Goal: Navigation & Orientation: Find specific page/section

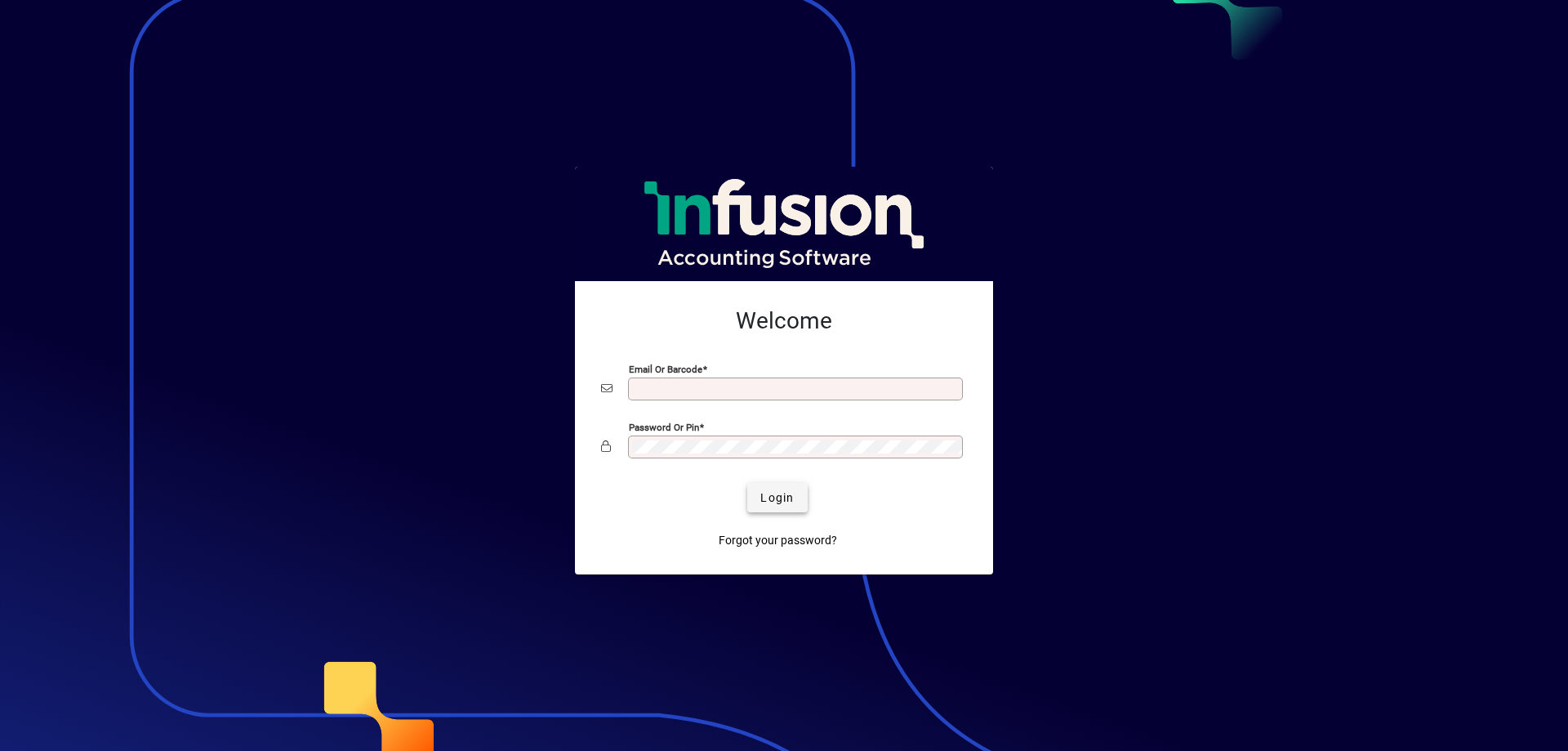
type input "**********"
click at [785, 500] on span "Login" at bounding box center [777, 498] width 33 height 17
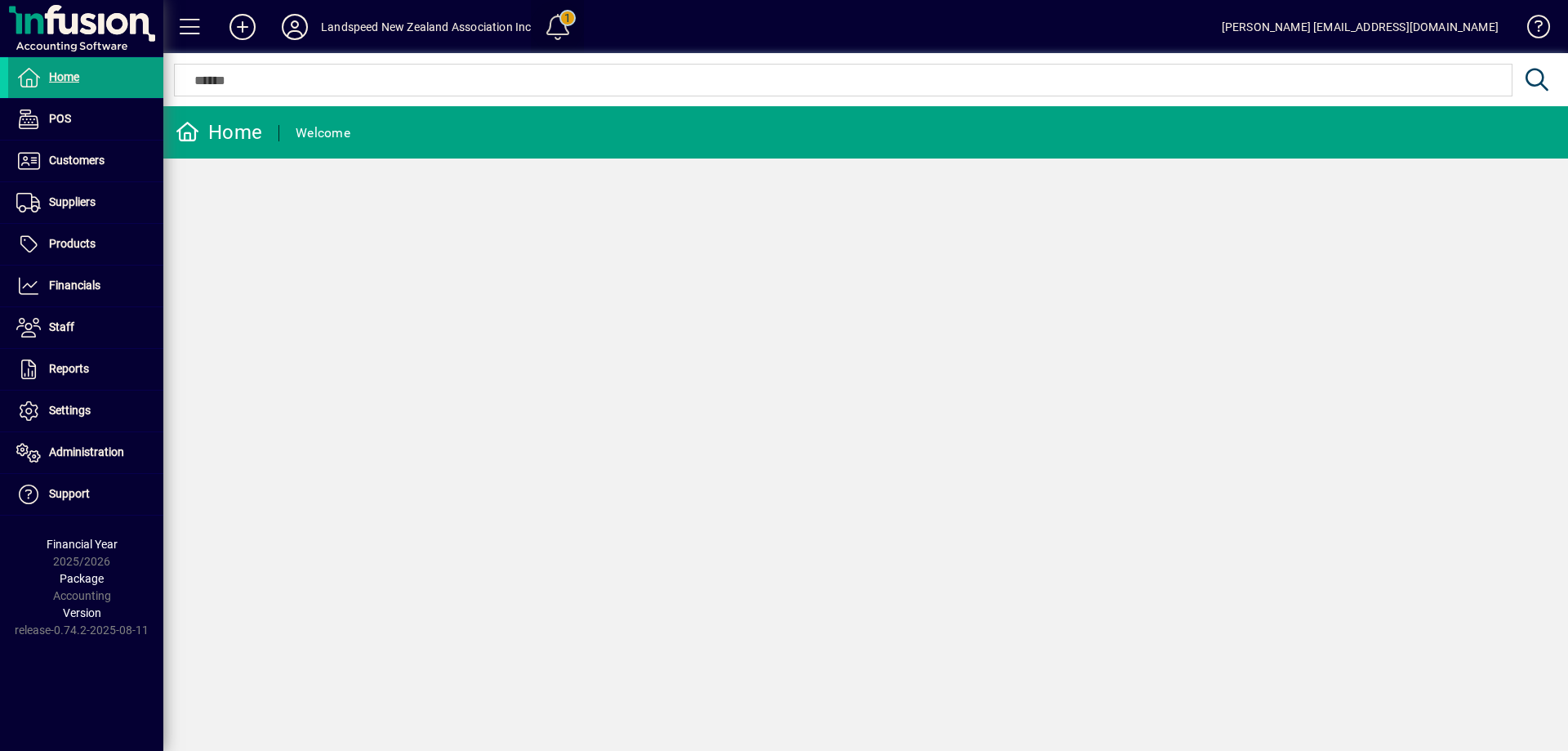
click at [550, 26] on span at bounding box center [558, 27] width 39 height 39
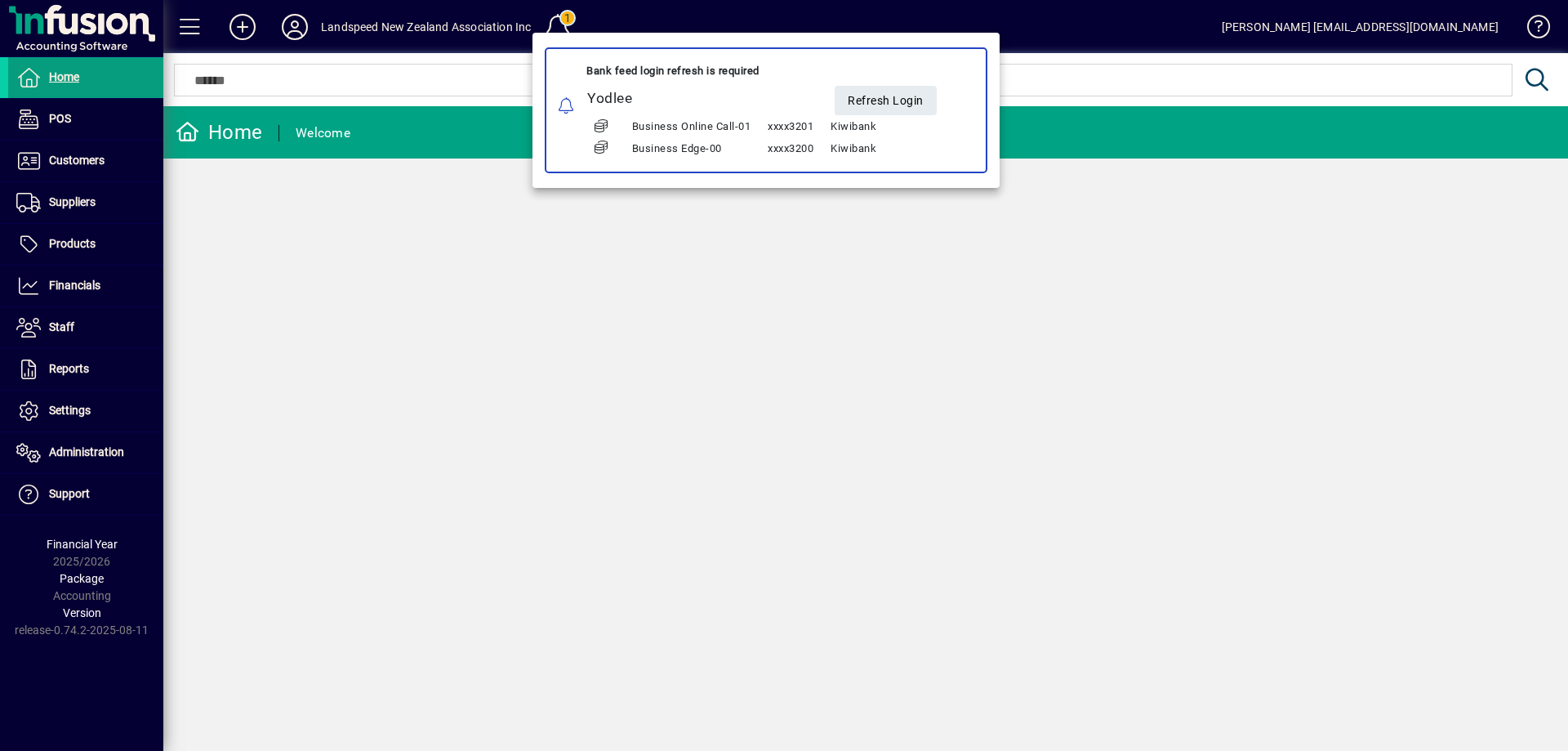
click at [351, 61] on div at bounding box center [784, 375] width 1568 height 751
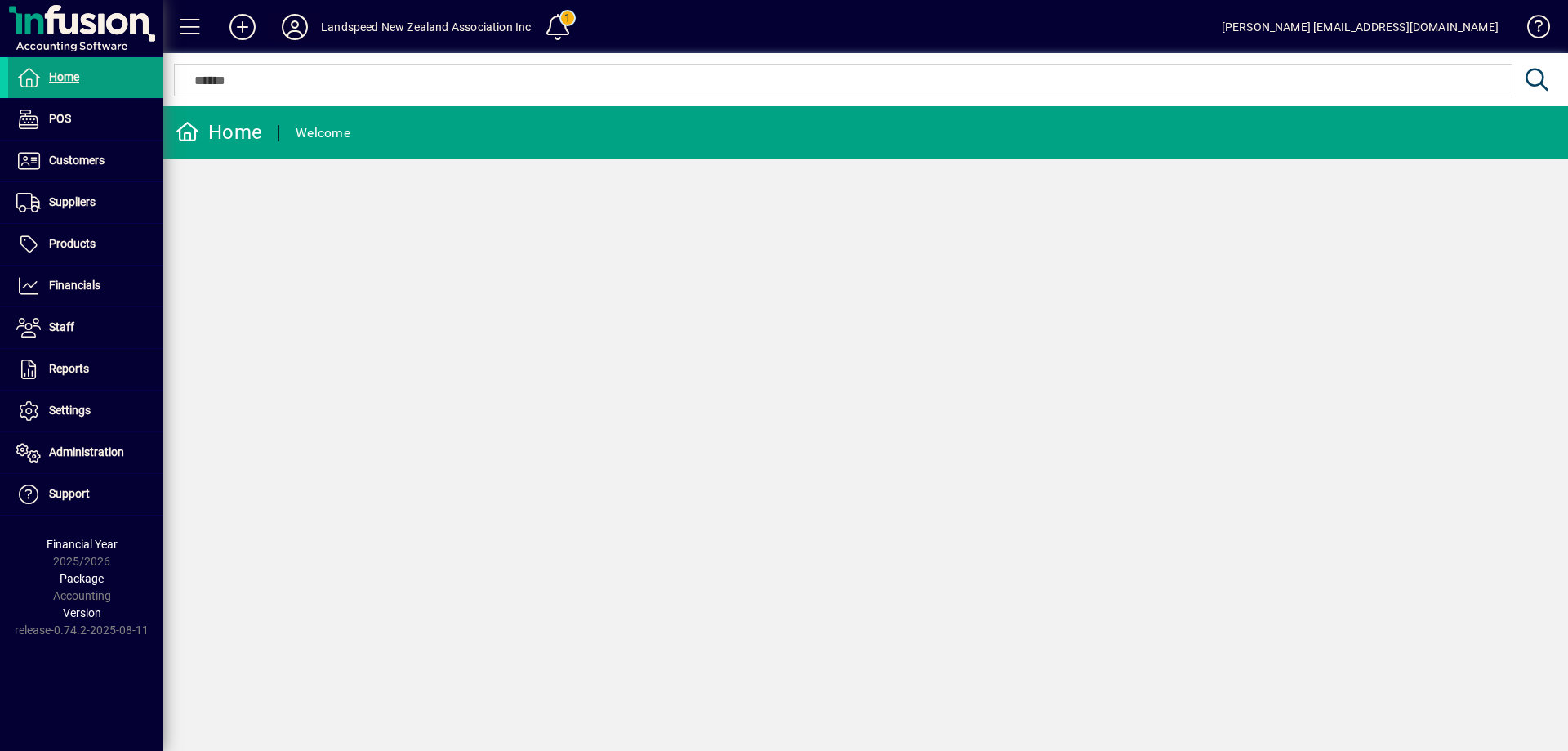
click at [295, 27] on icon at bounding box center [295, 27] width 33 height 26
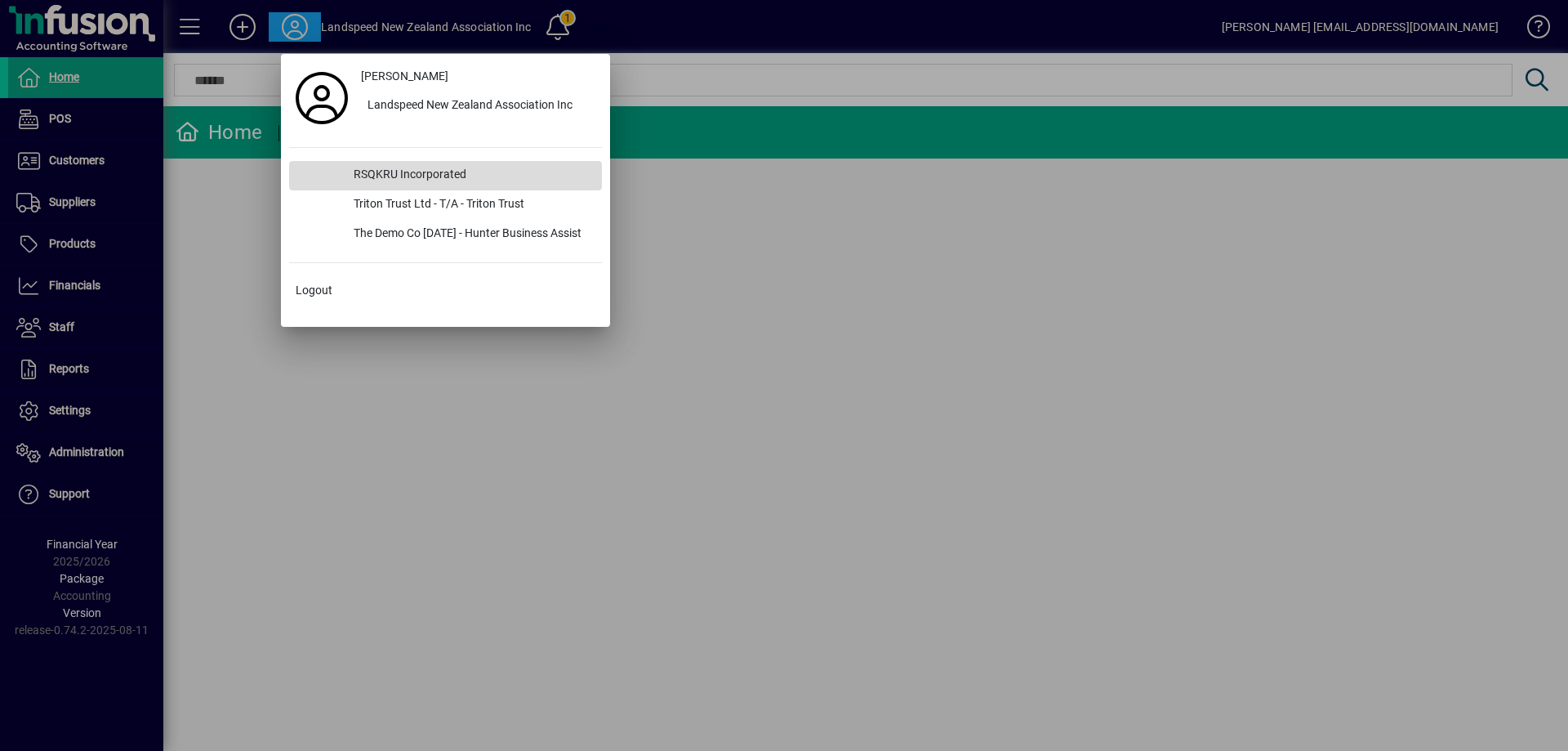
click at [403, 176] on div "RSQKRU Incorporated" at bounding box center [471, 175] width 262 height 29
